Goal: Check status: Check status

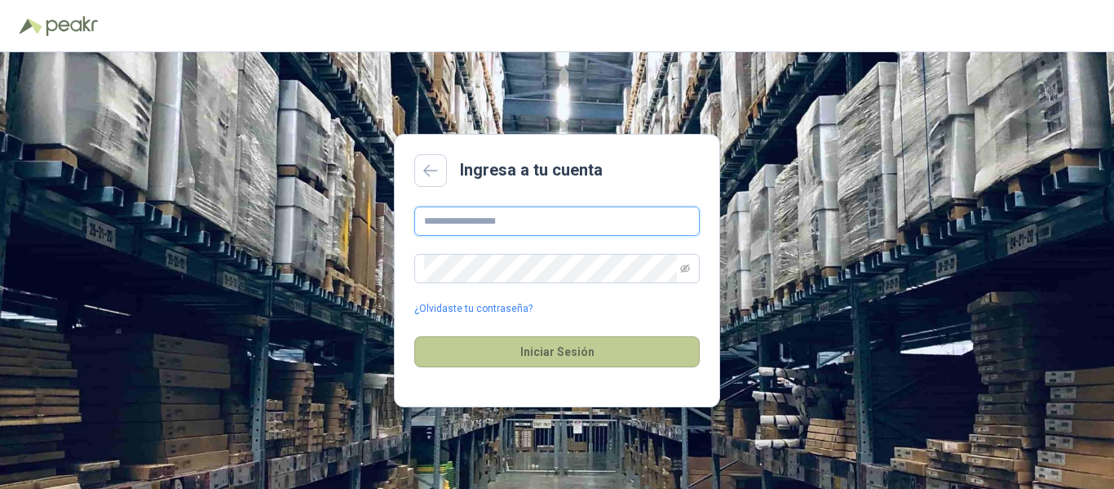
type input "**********"
click at [565, 349] on button "Iniciar Sesión" at bounding box center [556, 351] width 285 height 31
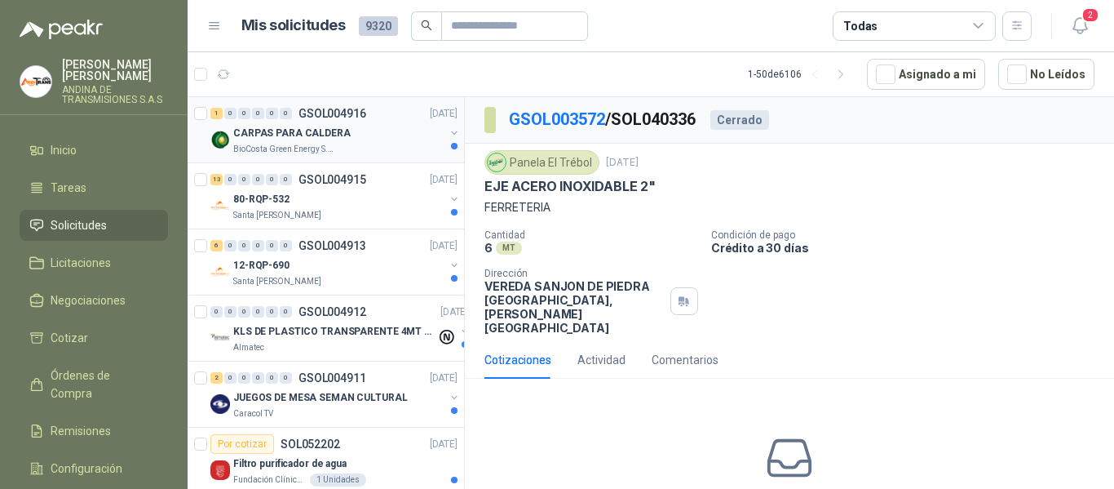
click at [336, 114] on p "GSOL004916" at bounding box center [333, 113] width 68 height 11
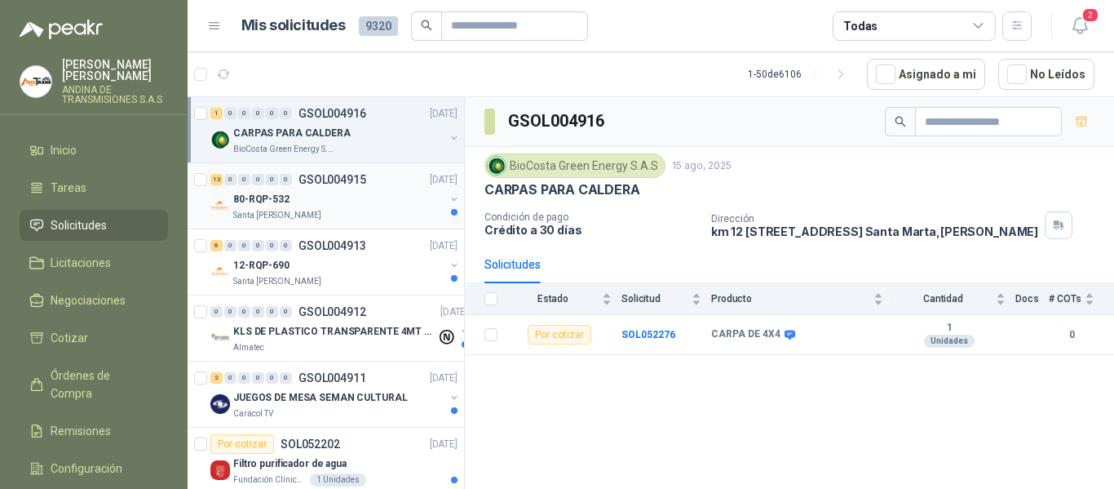
click at [330, 176] on p "GSOL004915" at bounding box center [333, 179] width 68 height 11
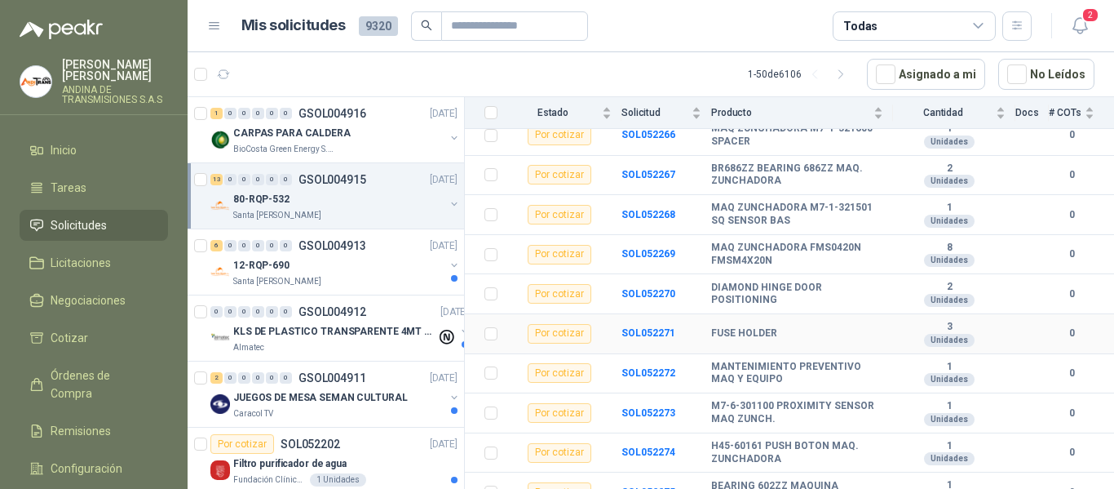
scroll to position [347, 0]
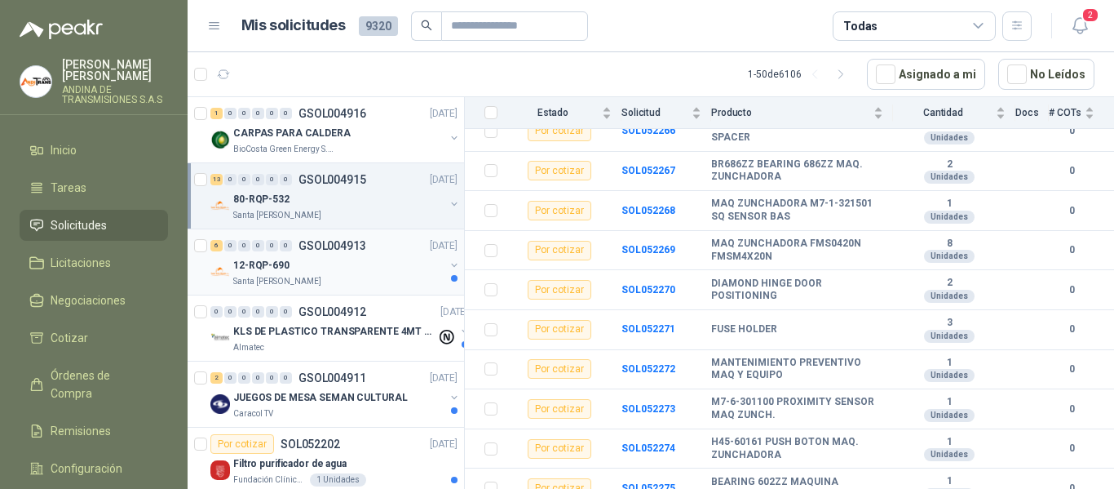
click at [342, 242] on p "GSOL004913" at bounding box center [333, 245] width 68 height 11
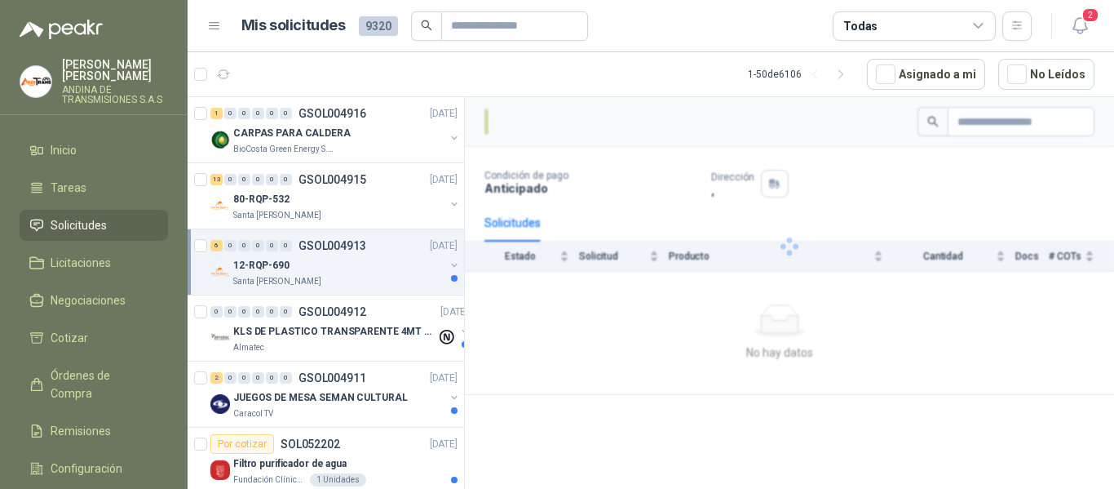
click at [341, 246] on p "GSOL004913" at bounding box center [333, 245] width 68 height 11
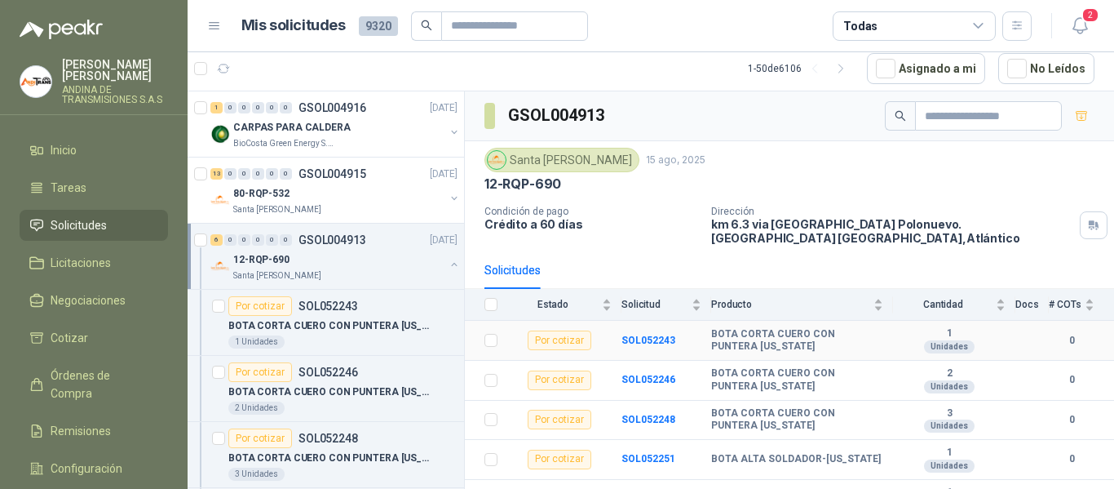
scroll to position [59, 0]
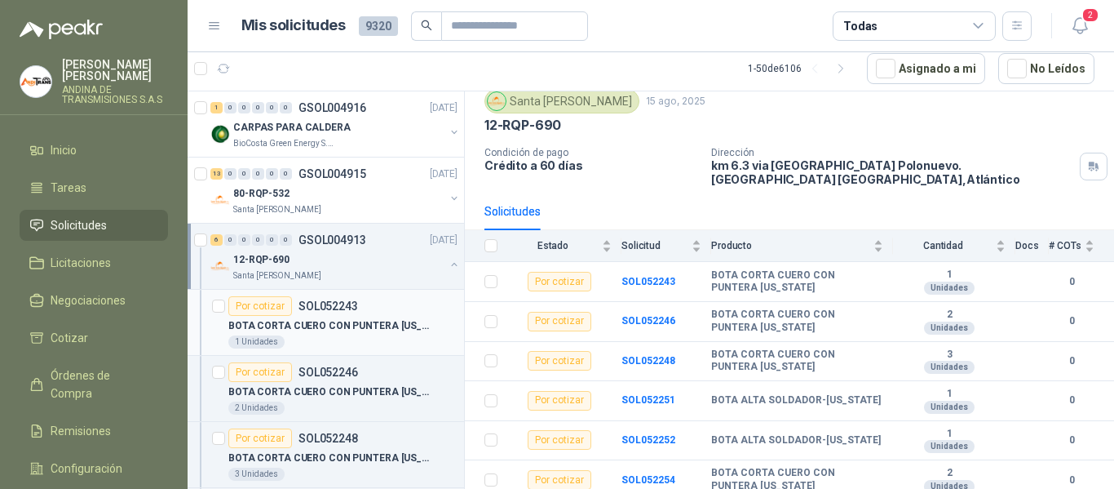
click at [347, 303] on p "SOL052243" at bounding box center [329, 305] width 60 height 11
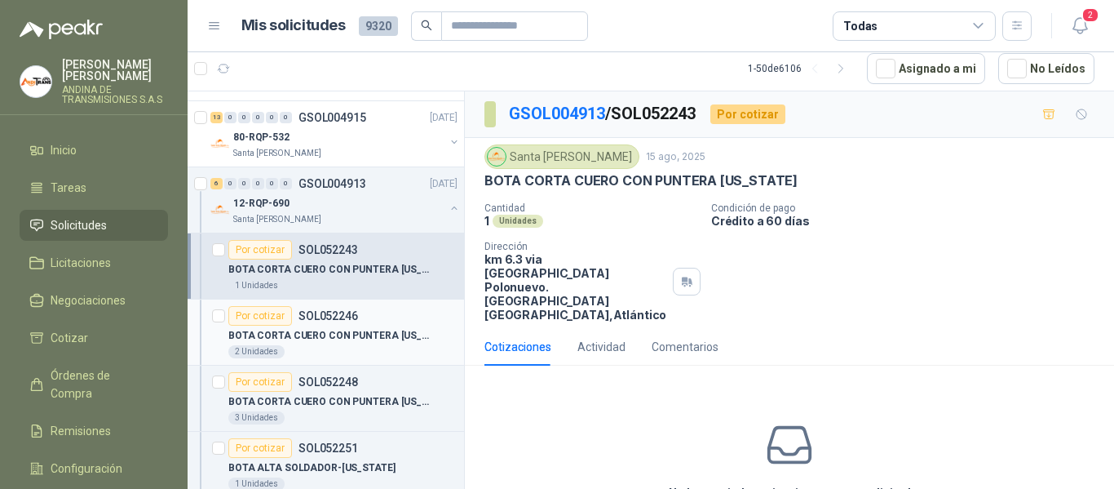
scroll to position [82, 0]
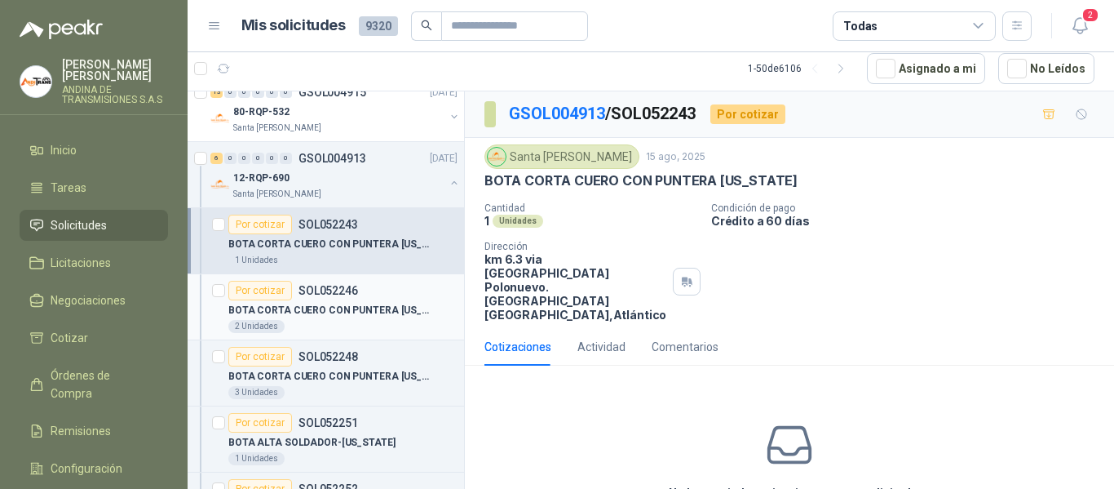
click at [336, 285] on p "SOL052246" at bounding box center [329, 290] width 60 height 11
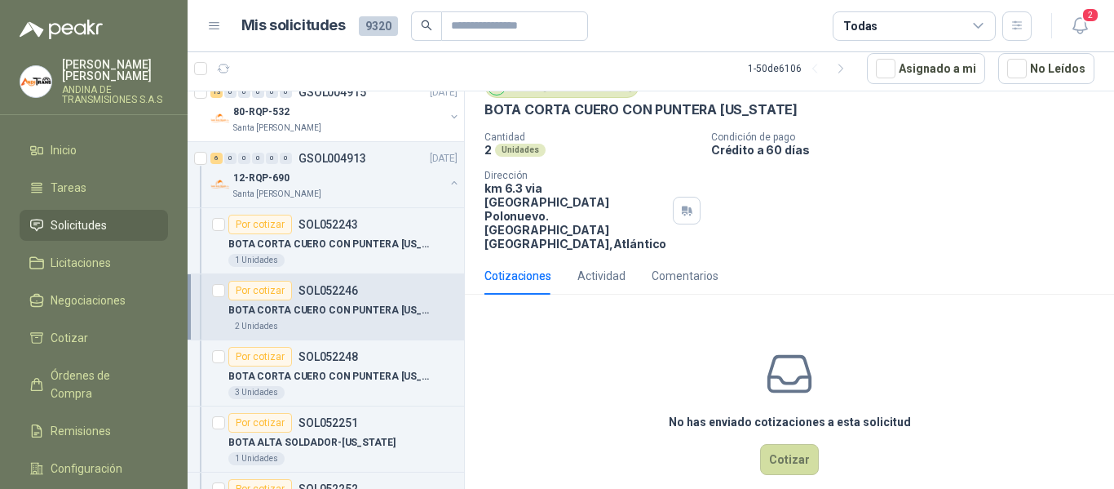
scroll to position [163, 0]
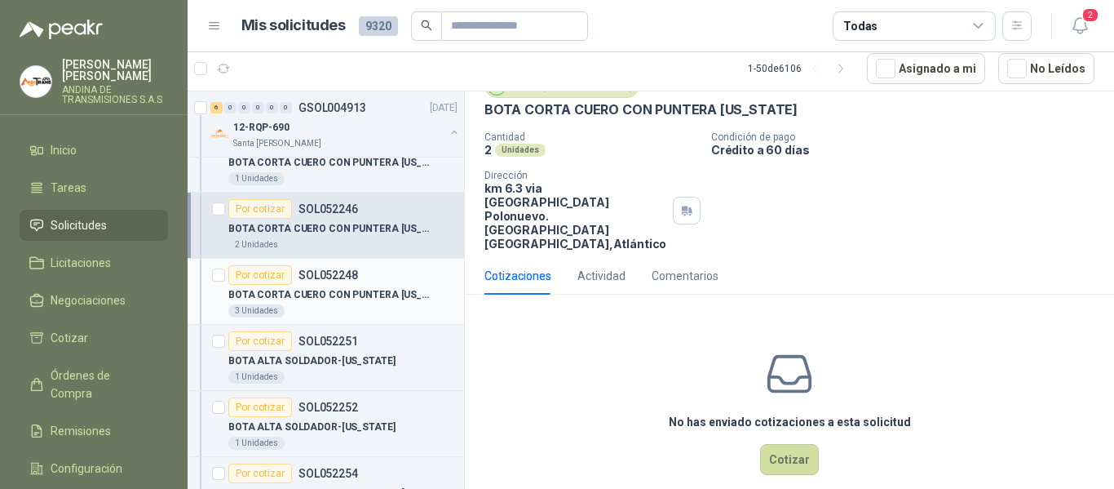
drag, startPoint x: 342, startPoint y: 278, endPoint x: 382, endPoint y: 281, distance: 40.1
click at [343, 278] on p "SOL052248" at bounding box center [329, 274] width 60 height 11
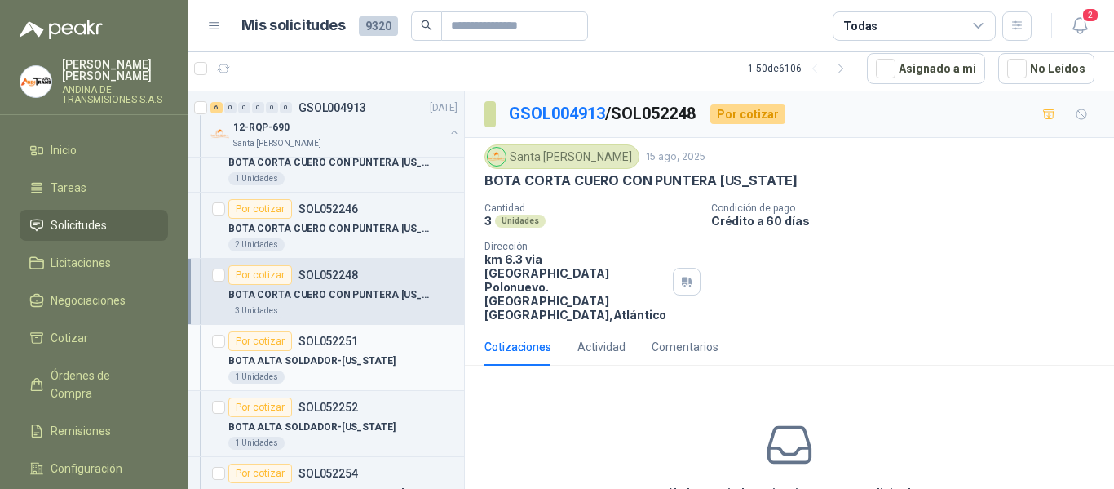
click at [324, 334] on div "Por cotizar SOL052251" at bounding box center [293, 341] width 130 height 20
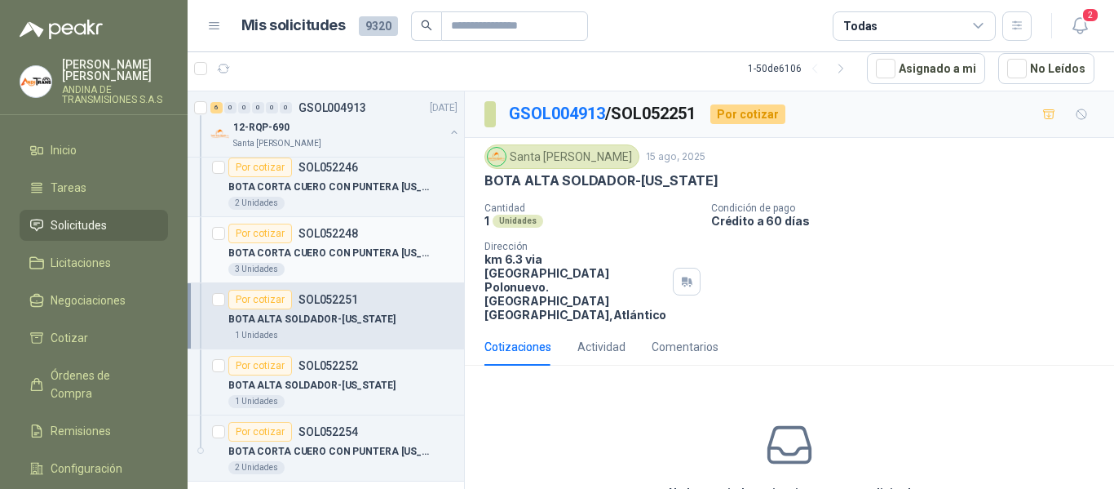
scroll to position [245, 0]
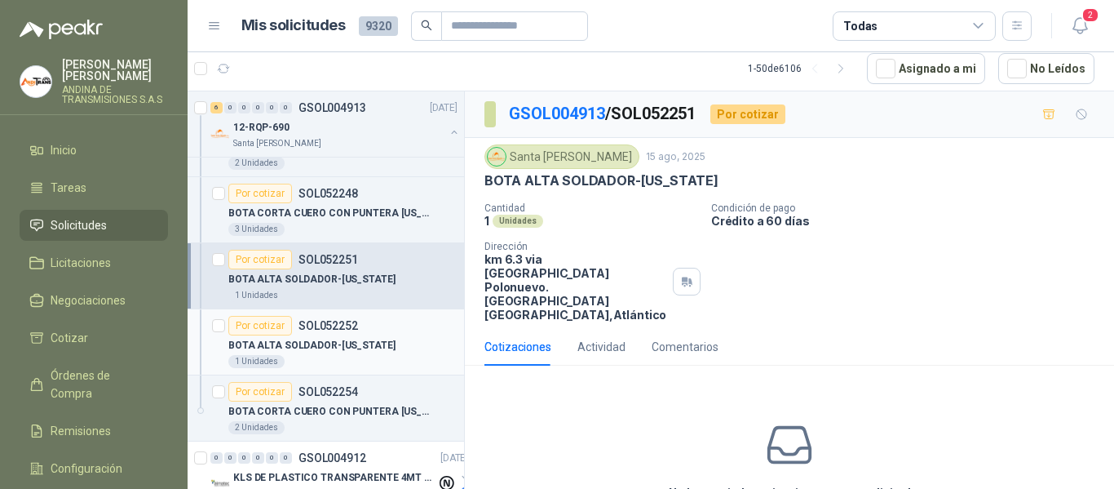
click at [341, 325] on p "SOL052252" at bounding box center [329, 325] width 60 height 11
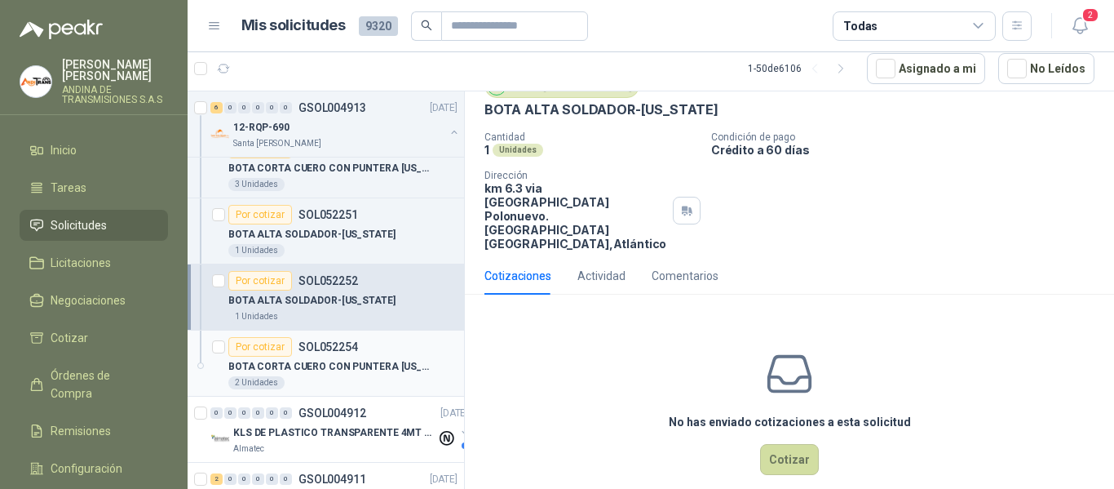
scroll to position [326, 0]
